Goal: Task Accomplishment & Management: Manage account settings

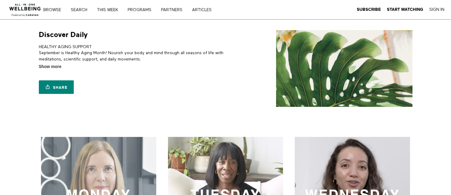
scroll to position [120, 0]
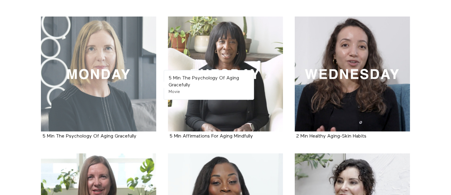
click at [109, 108] on div at bounding box center [98, 74] width 115 height 115
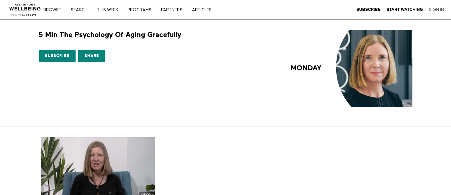
click at [436, 10] on link "Sign In" at bounding box center [437, 9] width 15 height 5
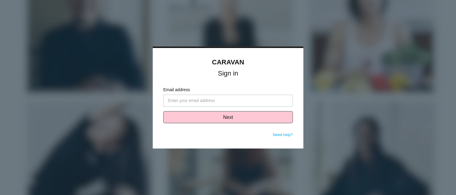
click at [168, 97] on input "Email address" at bounding box center [228, 101] width 130 height 12
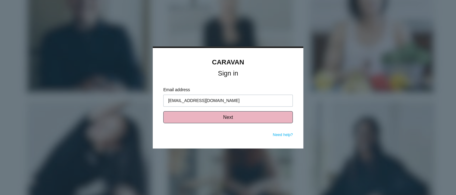
type input "[EMAIL_ADDRESS][DOMAIN_NAME]"
click at [230, 112] on button "Next" at bounding box center [228, 117] width 130 height 12
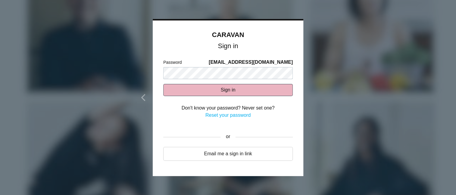
click at [216, 89] on button "Sign in" at bounding box center [228, 90] width 130 height 12
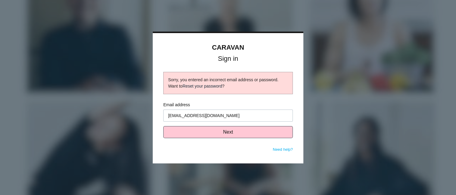
click at [217, 86] on link "Reset your password" at bounding box center [203, 86] width 40 height 5
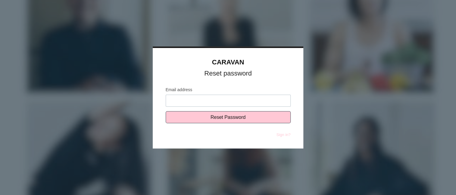
click at [189, 102] on input "Email address" at bounding box center [228, 101] width 125 height 12
type input "[EMAIL_ADDRESS][DOMAIN_NAME]"
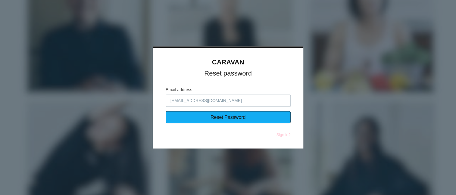
click at [217, 115] on input "Reset Password" at bounding box center [228, 117] width 125 height 12
type input "Sending..."
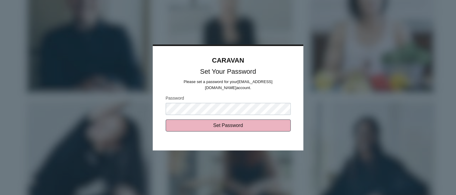
click at [232, 121] on input "Set Password" at bounding box center [228, 126] width 125 height 12
type input "Sending..."
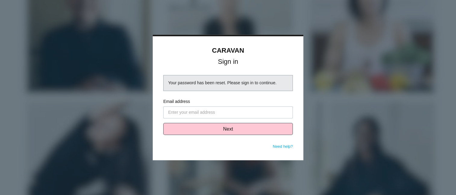
click at [182, 113] on input "Email address" at bounding box center [228, 113] width 130 height 12
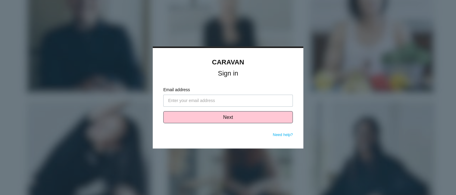
type input "[EMAIL_ADDRESS][DOMAIN_NAME]"
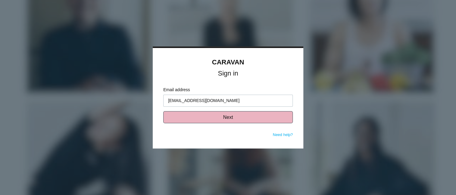
click at [227, 119] on button "Next" at bounding box center [228, 117] width 130 height 12
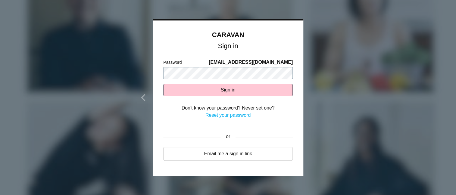
click at [163, 84] on button "Sign in" at bounding box center [228, 90] width 130 height 12
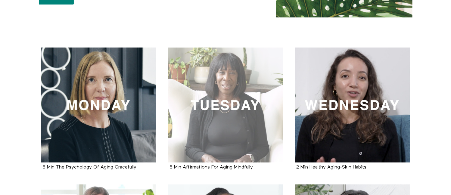
scroll to position [90, 0]
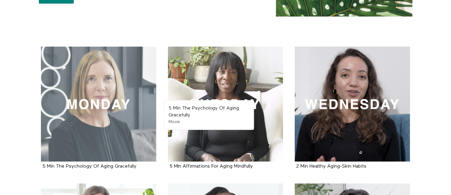
click at [114, 109] on div at bounding box center [98, 104] width 115 height 115
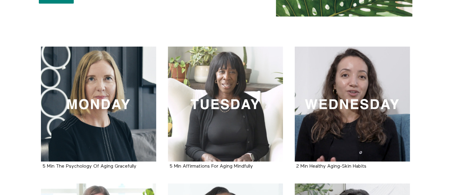
click at [331, 39] on main "Browse Search THIS WEEK PROGRAMS PARTNERS ARTICLES Subscribe Account settings M…" at bounding box center [225, 194] width 451 height 569
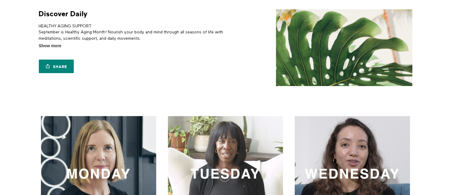
scroll to position [0, 0]
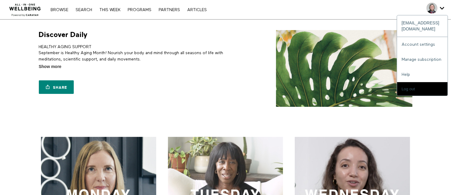
click at [441, 6] on icon "Secondary" at bounding box center [442, 8] width 5 height 9
click at [421, 39] on link "Account settings" at bounding box center [422, 44] width 51 height 15
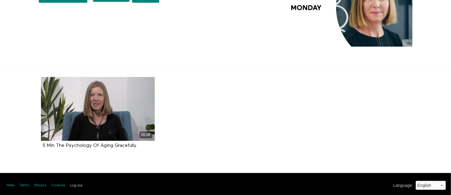
scroll to position [63, 0]
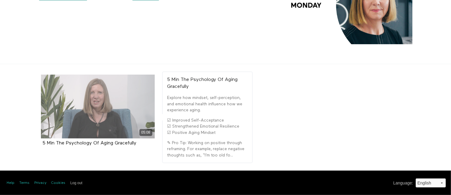
click at [100, 121] on div "05:08" at bounding box center [98, 107] width 114 height 64
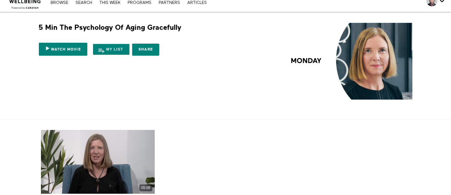
scroll to position [0, 0]
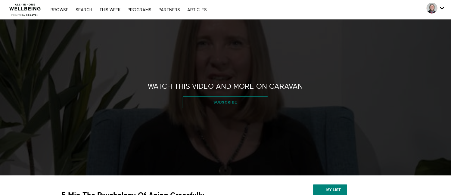
click at [216, 100] on link "Subscribe" at bounding box center [225, 102] width 85 height 12
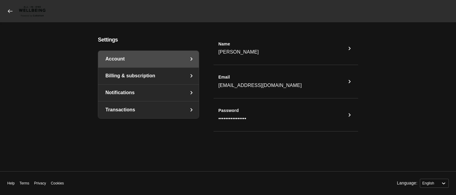
select select "en"
click at [186, 75] on link "Billing & subscription" at bounding box center [148, 76] width 101 height 17
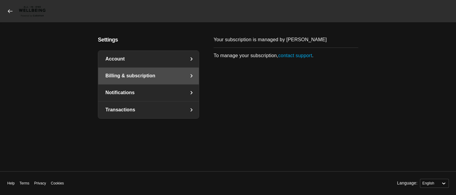
click at [179, 89] on link "Notifications" at bounding box center [148, 93] width 101 height 17
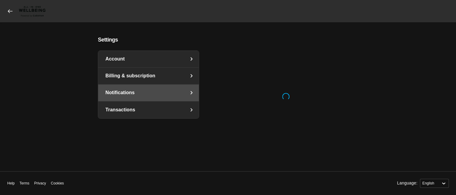
select select "en"
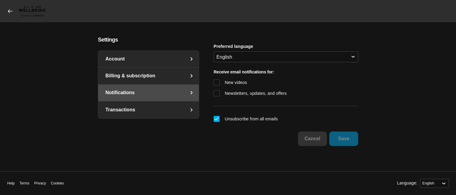
click at [174, 108] on link "Transactions" at bounding box center [148, 110] width 101 height 17
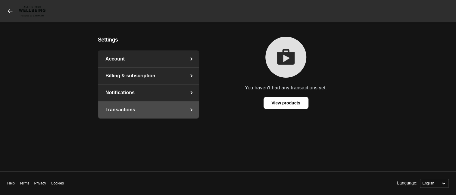
click at [11, 7] on span at bounding box center [27, 11] width 40 height 13
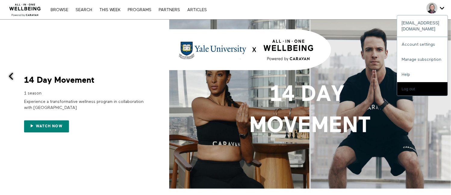
click at [435, 6] on span "Secondary" at bounding box center [432, 8] width 11 height 11
click at [406, 82] on input "Log out" at bounding box center [422, 89] width 51 height 14
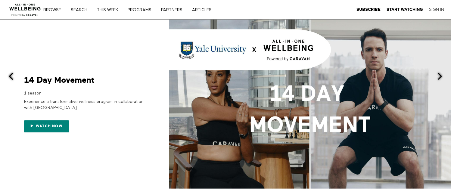
click at [435, 8] on link "Sign In" at bounding box center [437, 9] width 15 height 5
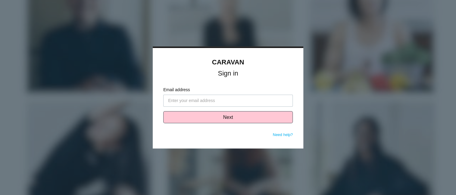
click at [183, 98] on input "Email address" at bounding box center [228, 101] width 130 height 12
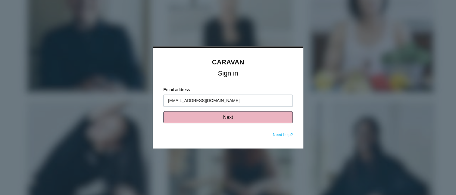
type input "pevans@supremecourt.gov"
click at [225, 119] on button "Next" at bounding box center [228, 117] width 130 height 12
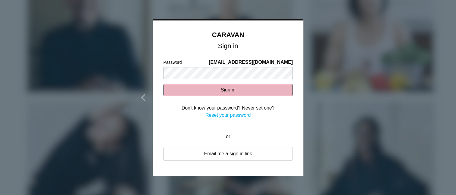
click at [236, 90] on button "Sign in" at bounding box center [228, 90] width 130 height 12
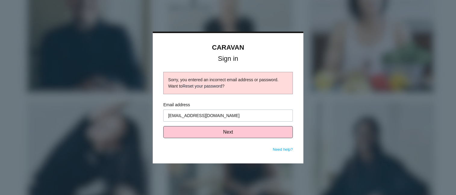
click at [217, 87] on link "Reset your password" at bounding box center [203, 86] width 40 height 5
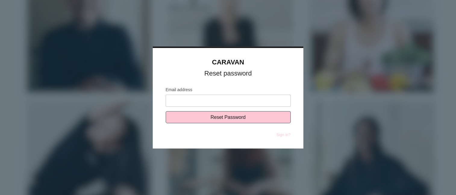
click at [185, 96] on input "Email address" at bounding box center [228, 101] width 125 height 12
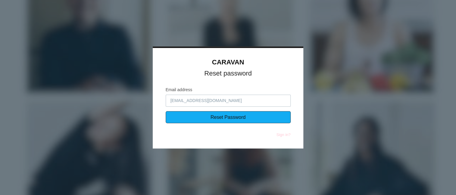
type input "[EMAIL_ADDRESS][DOMAIN_NAME]"
click at [225, 119] on input "Reset Password" at bounding box center [228, 117] width 125 height 12
type input "Sending..."
